Goal: Transaction & Acquisition: Purchase product/service

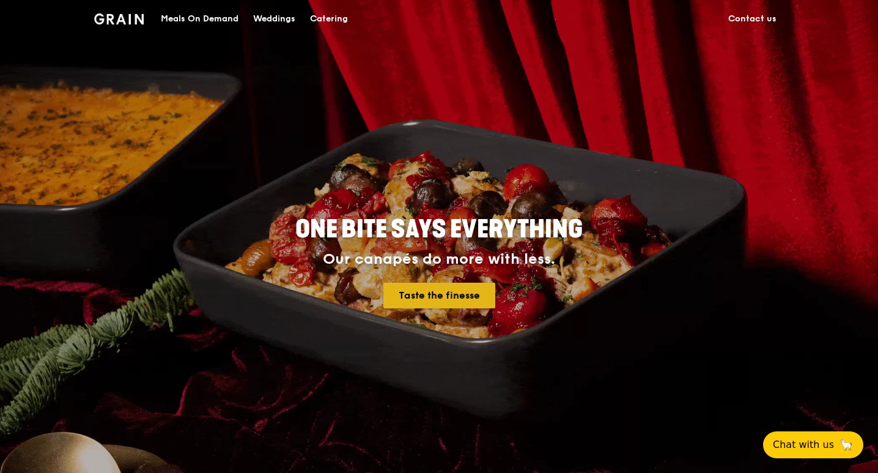
click at [445, 289] on link "Taste the finesse" at bounding box center [439, 295] width 112 height 26
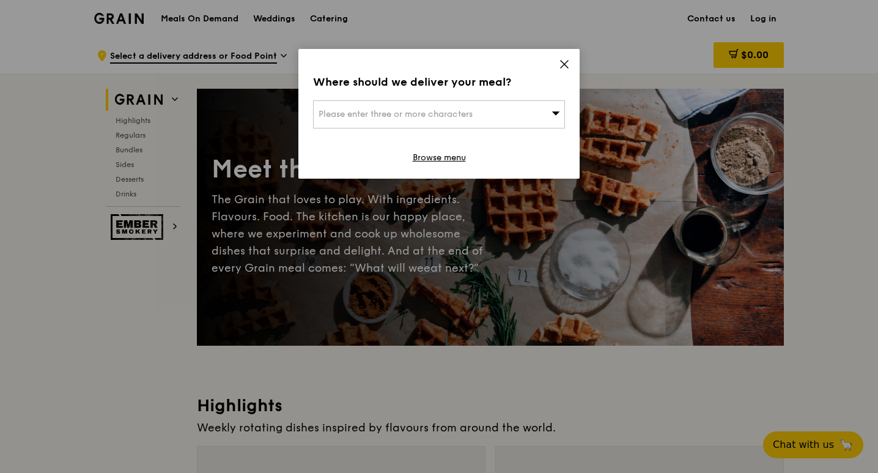
click at [563, 61] on icon at bounding box center [564, 64] width 11 height 11
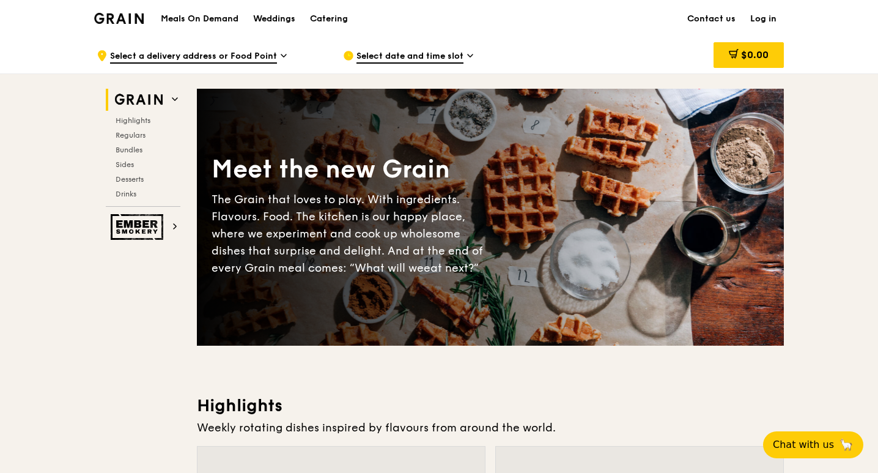
click at [469, 57] on icon at bounding box center [470, 55] width 6 height 11
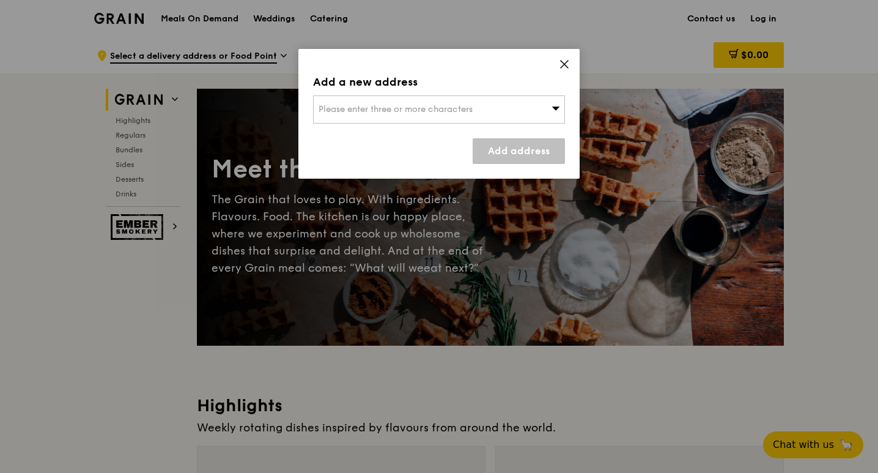
click at [564, 63] on icon at bounding box center [564, 64] width 7 height 7
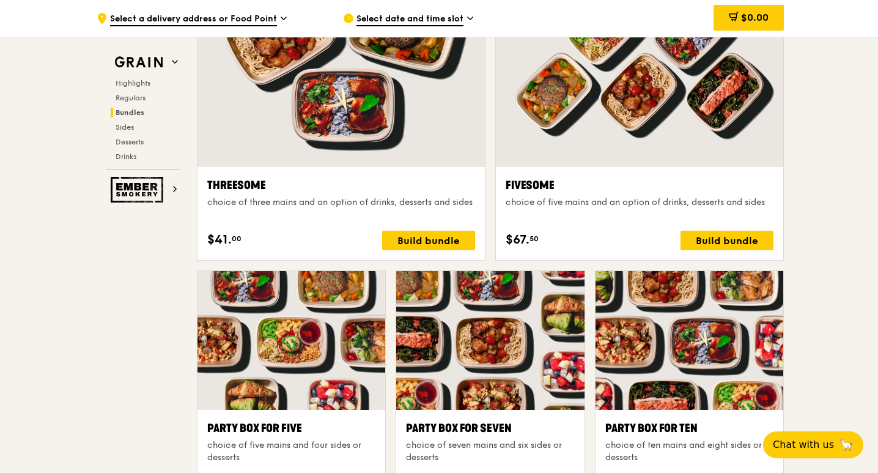
scroll to position [2262, 0]
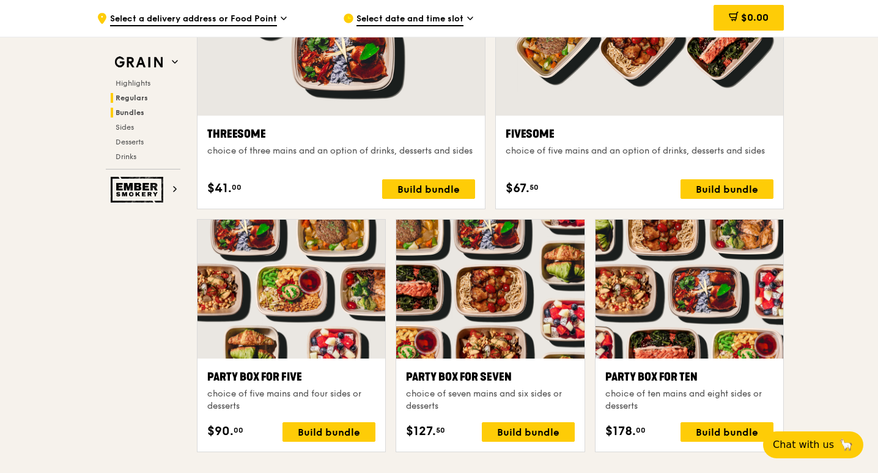
click at [133, 95] on span "Regulars" at bounding box center [132, 98] width 32 height 9
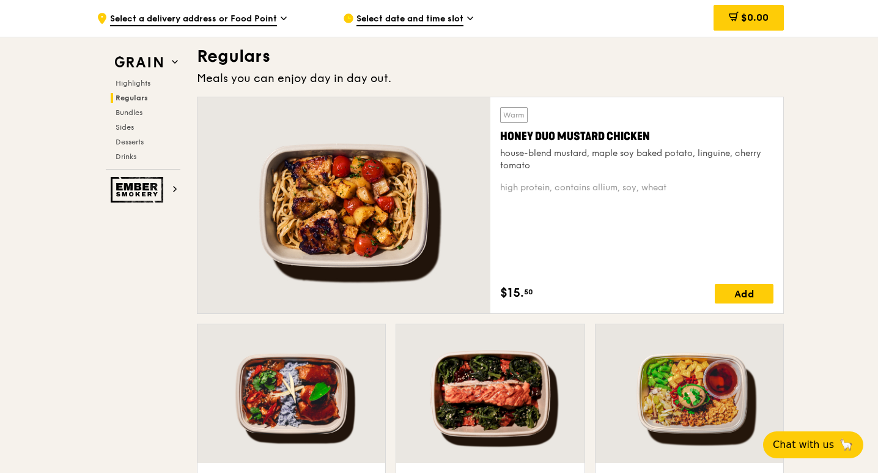
scroll to position [804, 0]
